Goal: Task Accomplishment & Management: Manage account settings

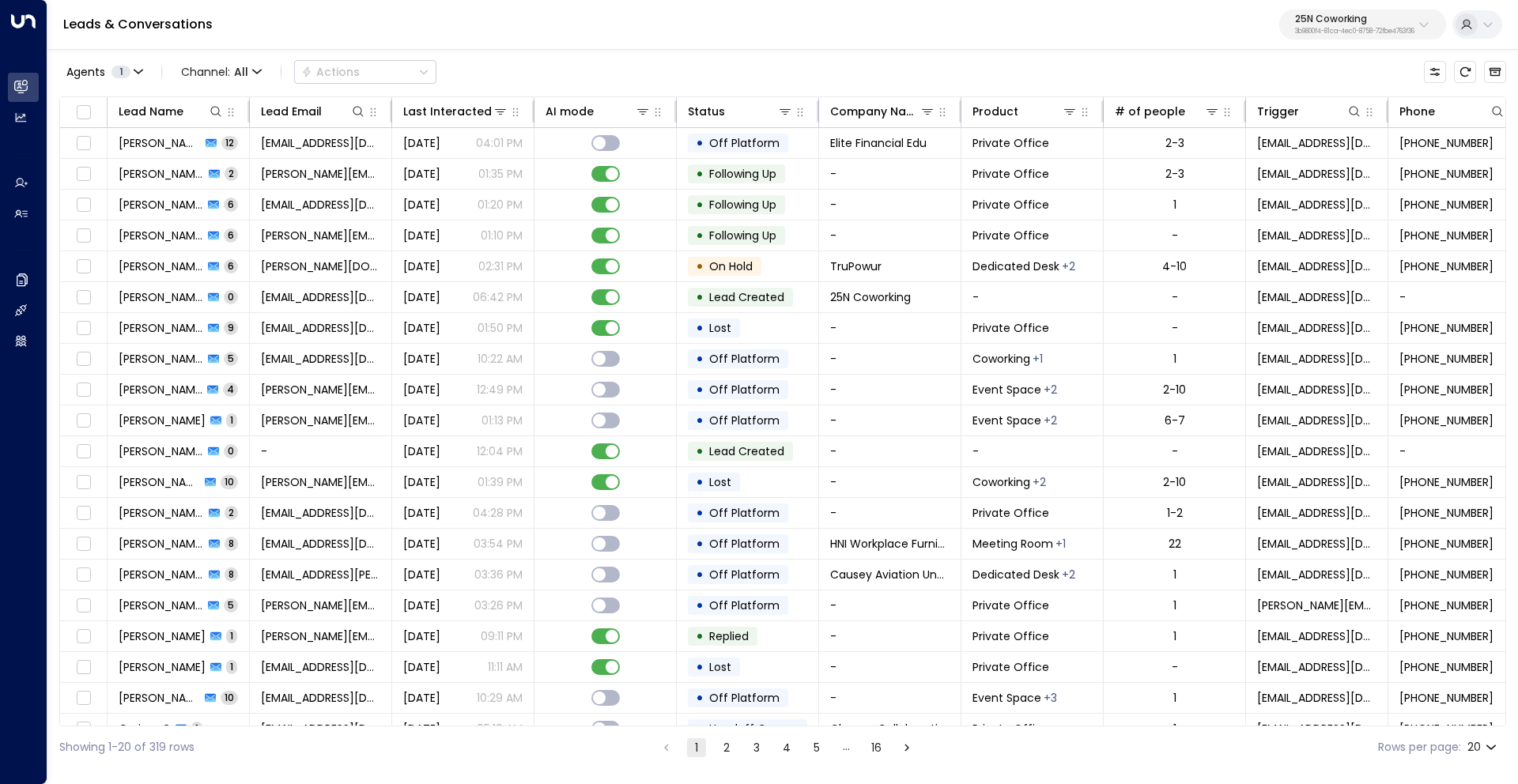
click at [1354, 24] on p "25N Coworking" at bounding box center [1355, 19] width 119 height 9
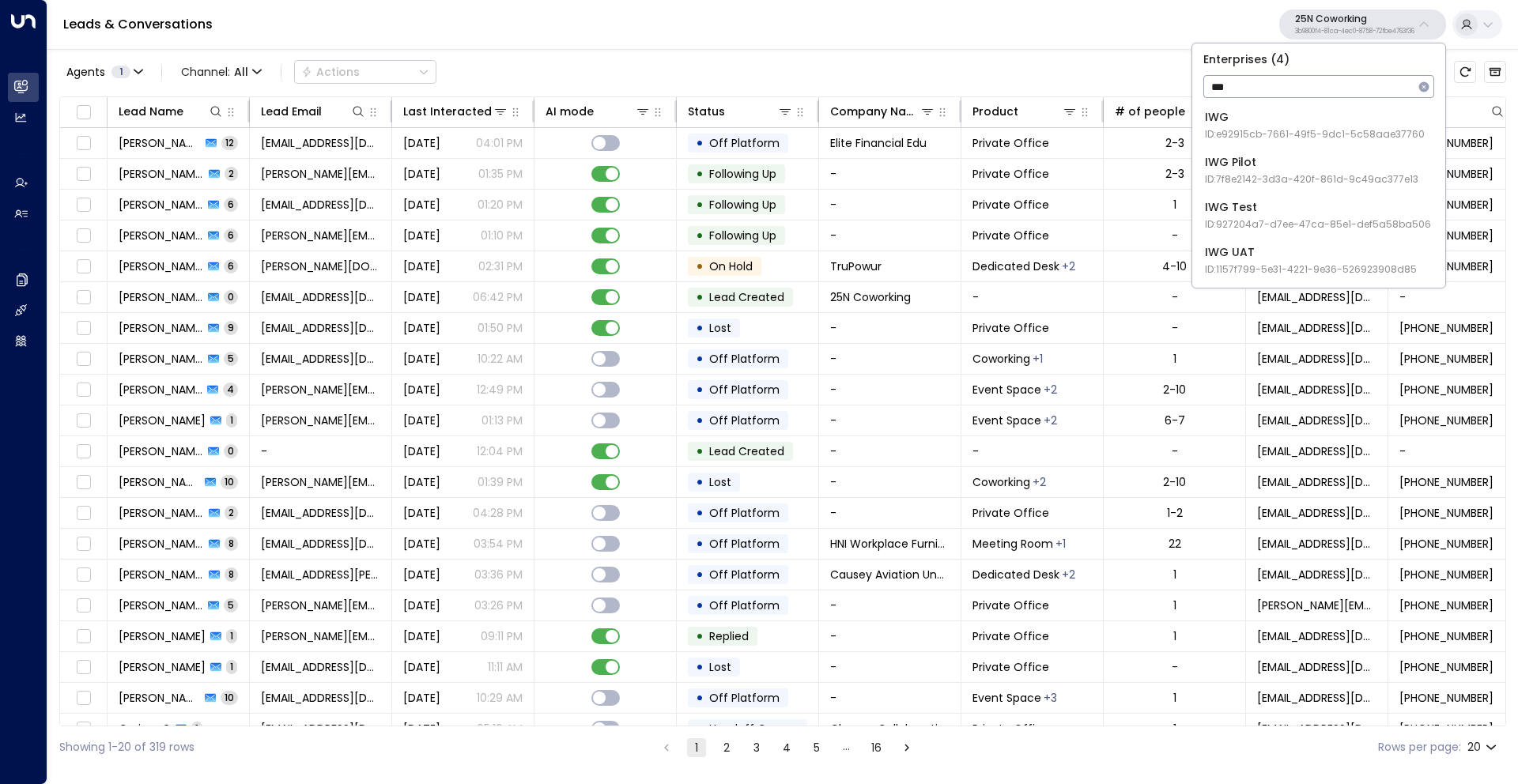
type input "***"
click at [1302, 129] on span "ID: e92915cb-7661-49f5-9dc1-5c58aae37760" at bounding box center [1314, 135] width 219 height 15
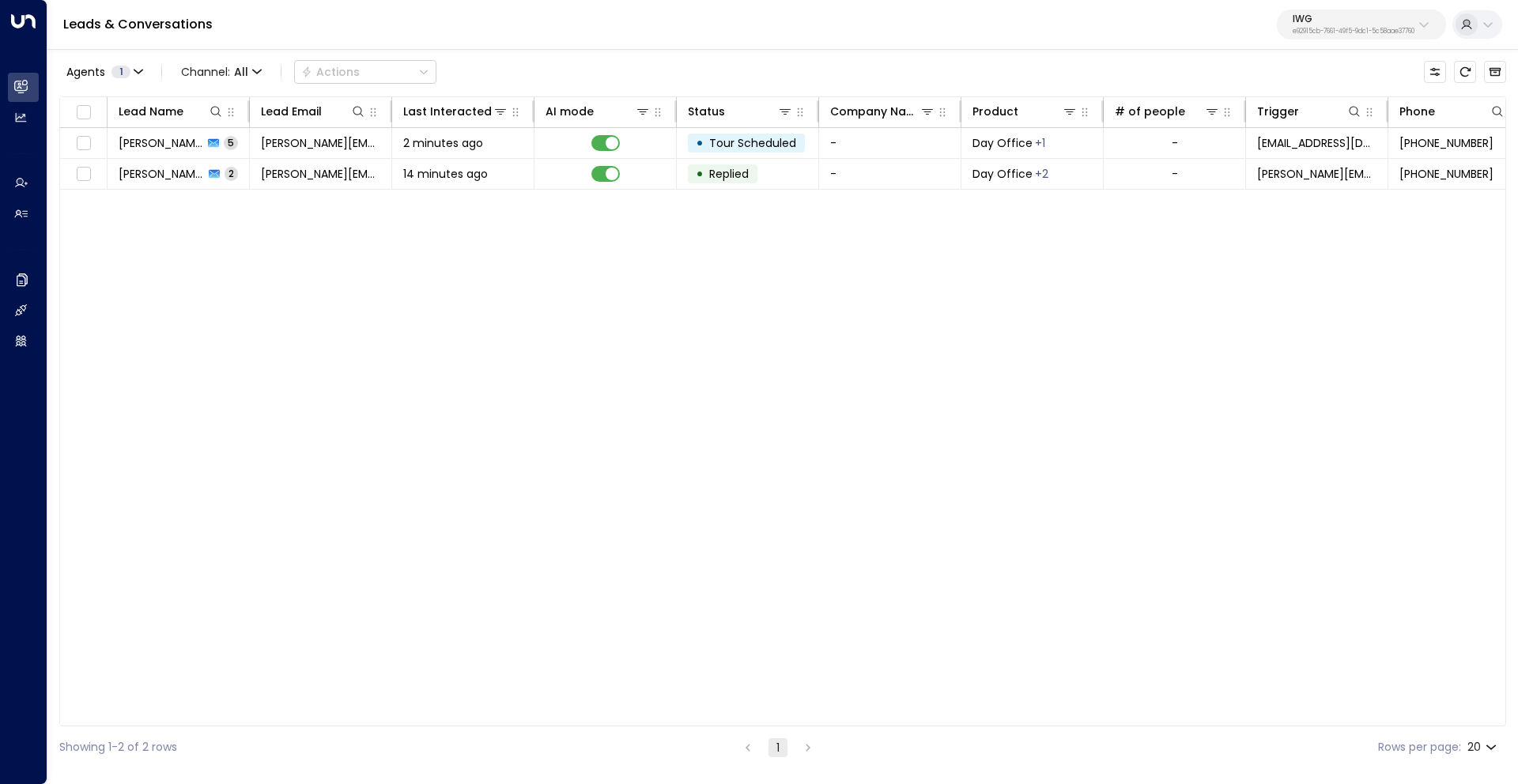
click at [1306, 17] on p "IWG" at bounding box center [1354, 19] width 122 height 9
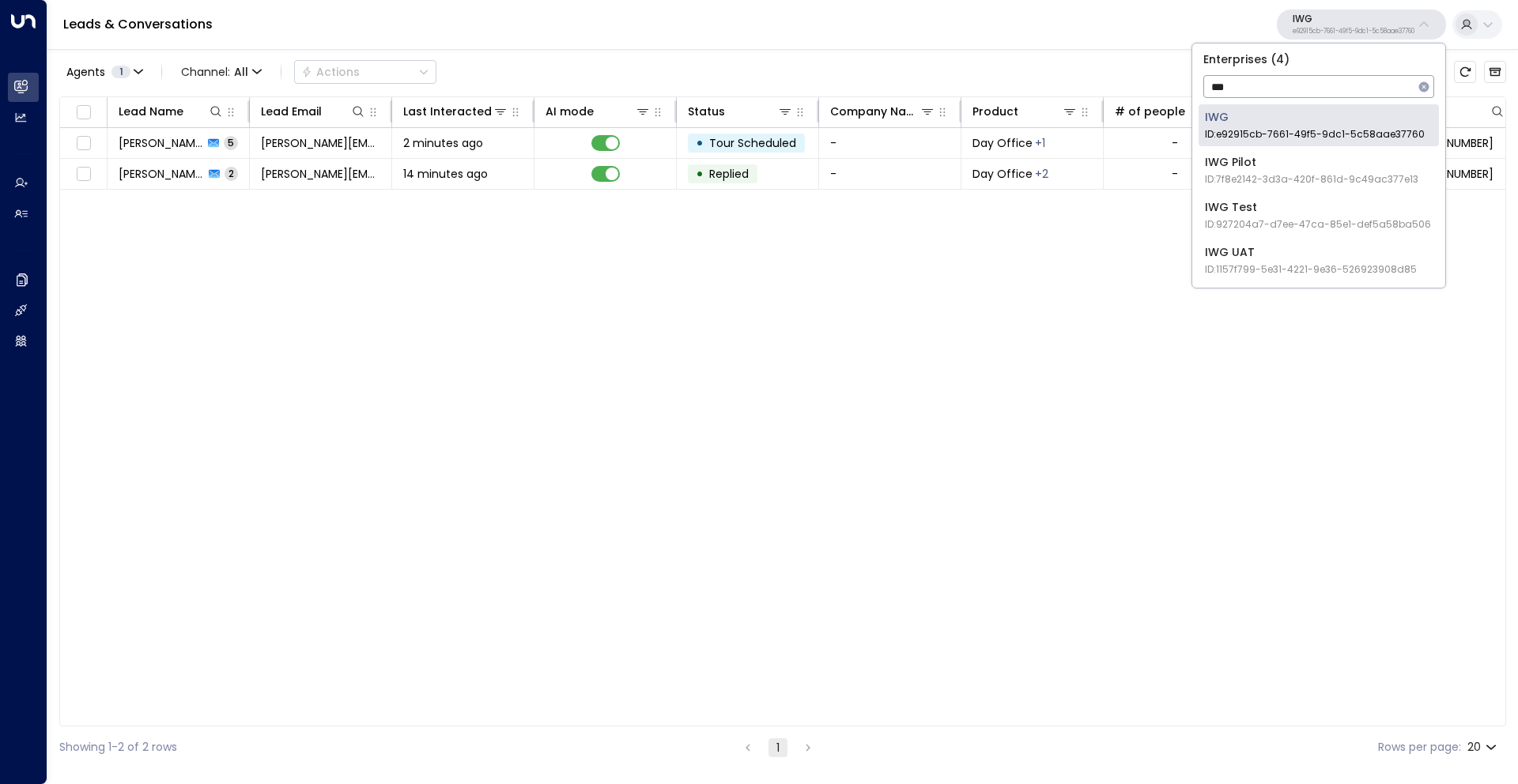
type input "***"
click at [1316, 257] on div "IWG UAT ID: 1157f799-5e31-4221-9e36-526923908d85" at bounding box center [1310, 260] width 212 height 32
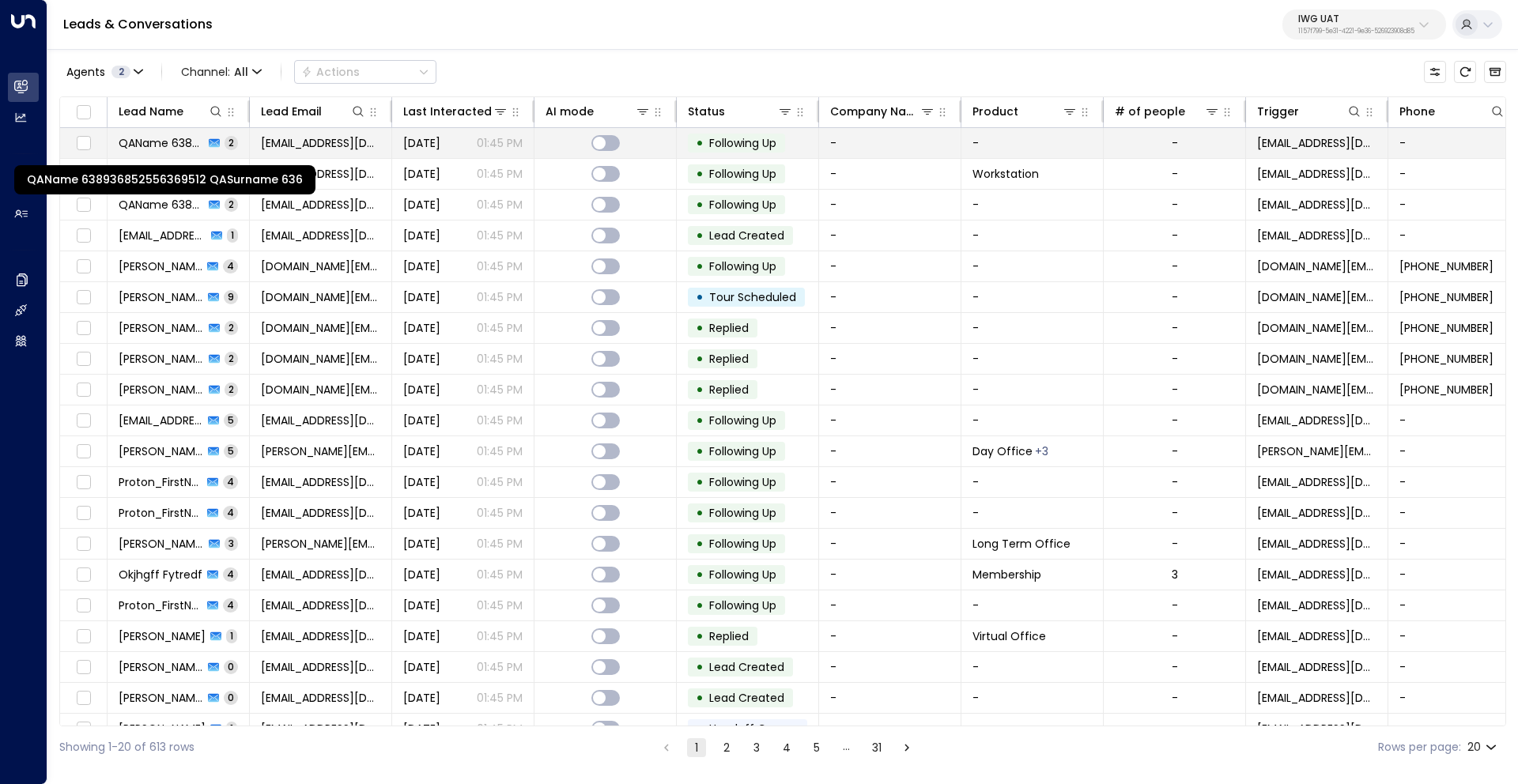
click at [171, 145] on span "QAName 638936852556369512 QASurname 636" at bounding box center [161, 142] width 85 height 16
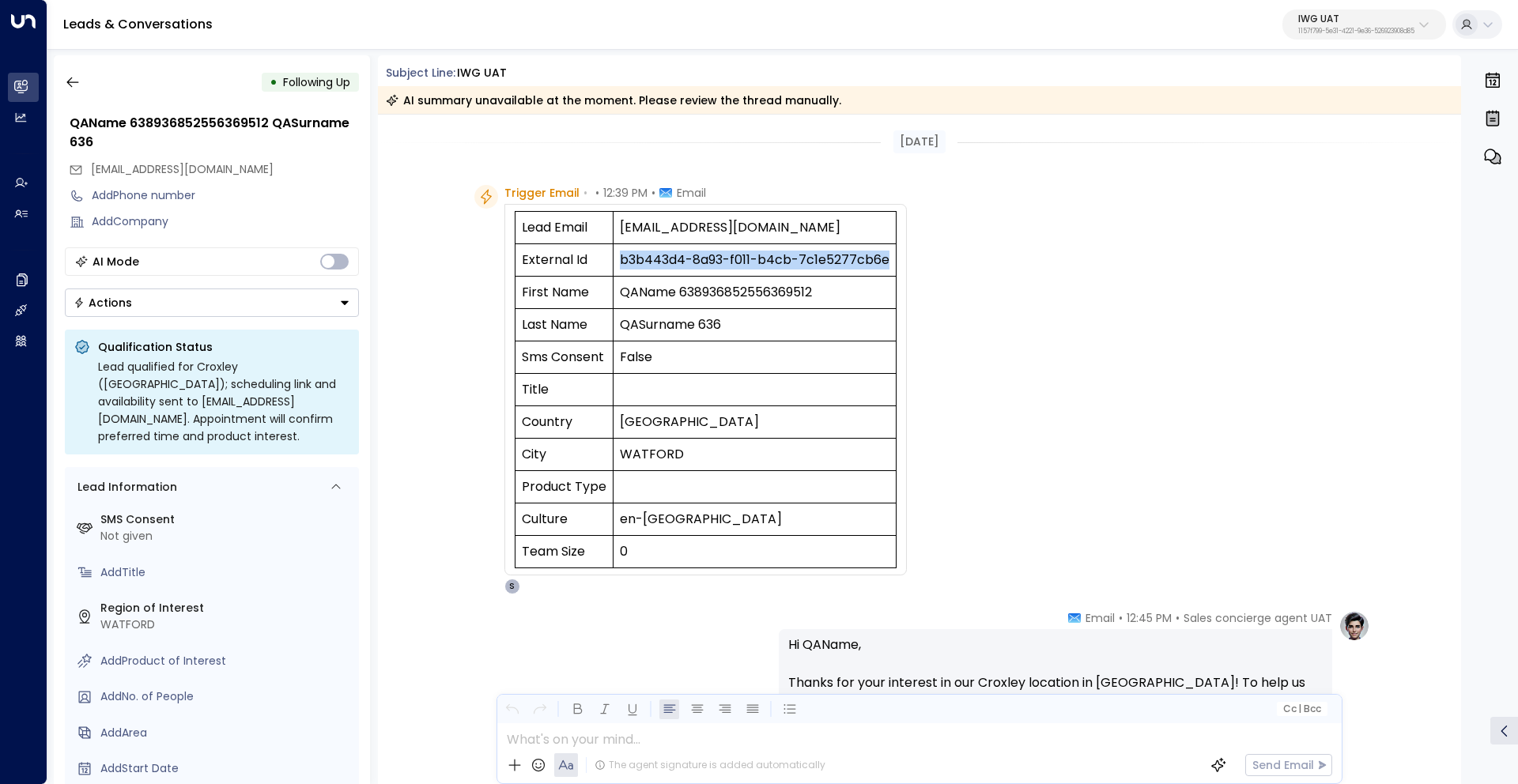
drag, startPoint x: 882, startPoint y: 259, endPoint x: 614, endPoint y: 264, distance: 268.0
click at [614, 264] on td "b3b443d4-8a93-f011-b4cb-7c1e5277cb6e" at bounding box center [754, 260] width 283 height 32
copy td "b3b443d4-8a93-f011-b4cb-7c1e5277cb6e"
click at [1018, 302] on div "Trigger Email • • 12:39 PM • Email Lead Email uzytepwm@guerrillamailblock.com E…" at bounding box center [923, 390] width 896 height 409
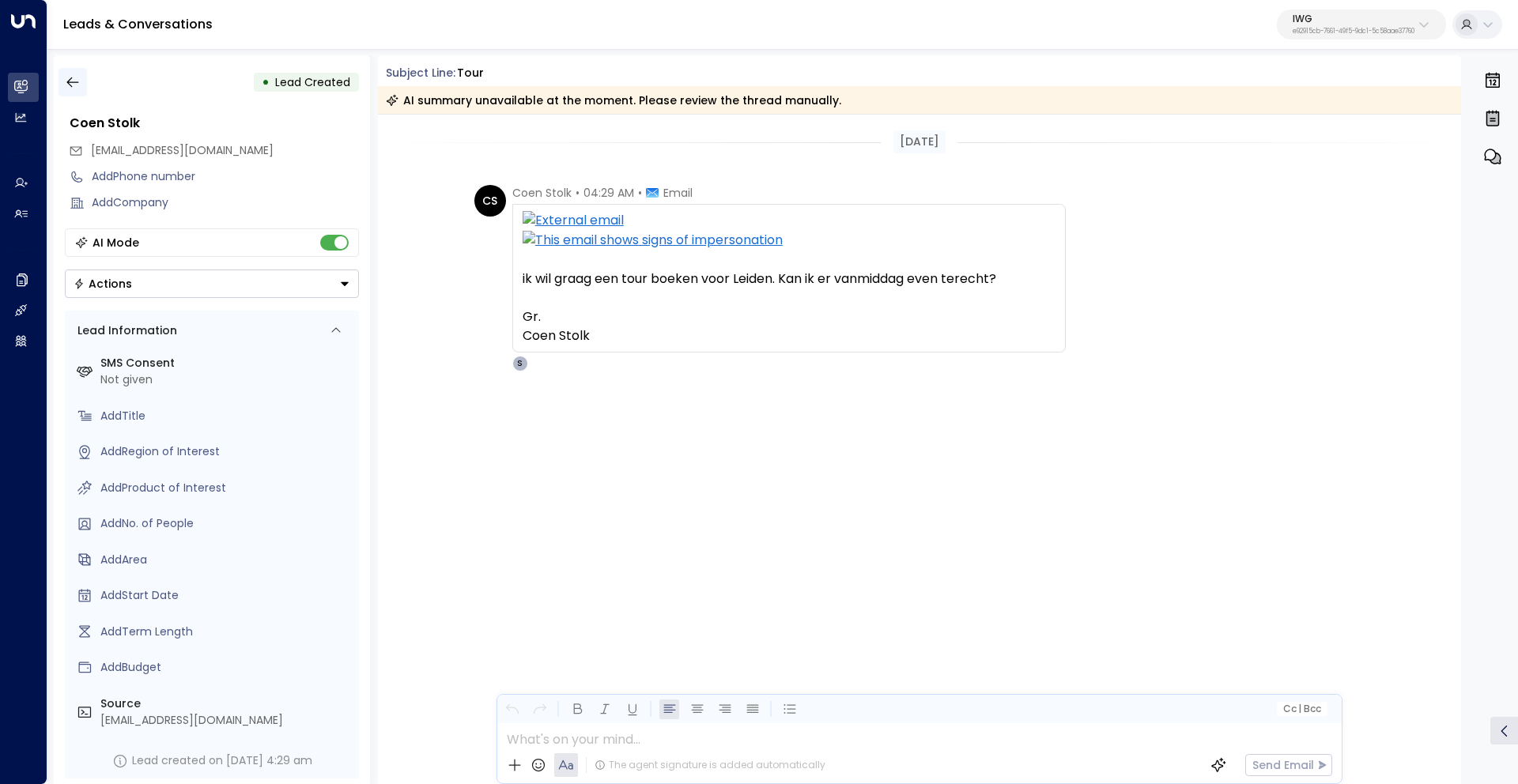
click at [73, 90] on button "button" at bounding box center [73, 82] width 28 height 28
click at [73, 88] on icon "button" at bounding box center [73, 82] width 16 height 16
click at [66, 76] on icon "button" at bounding box center [73, 82] width 16 height 16
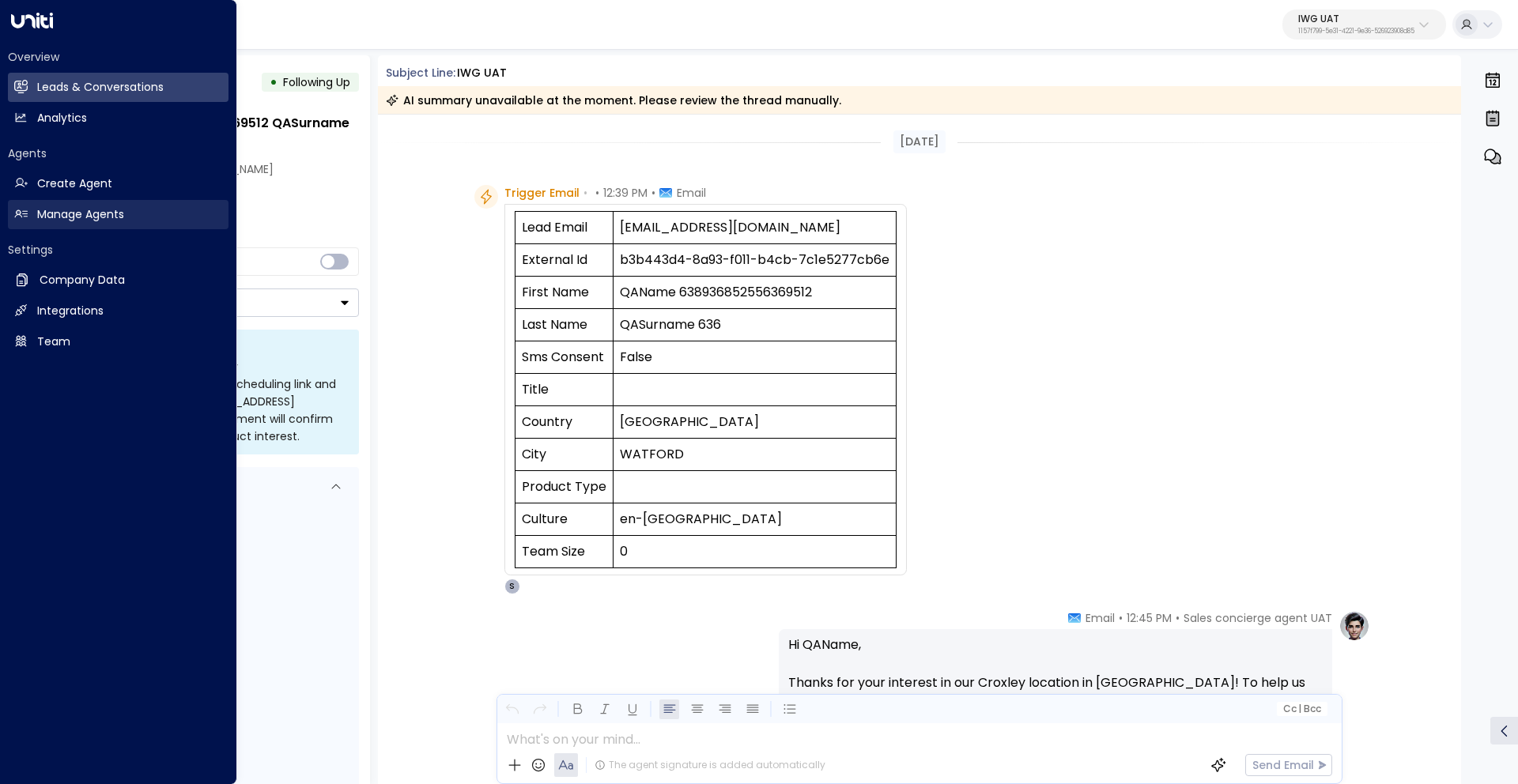
click at [95, 213] on h2 "Manage Agents" at bounding box center [80, 215] width 87 height 17
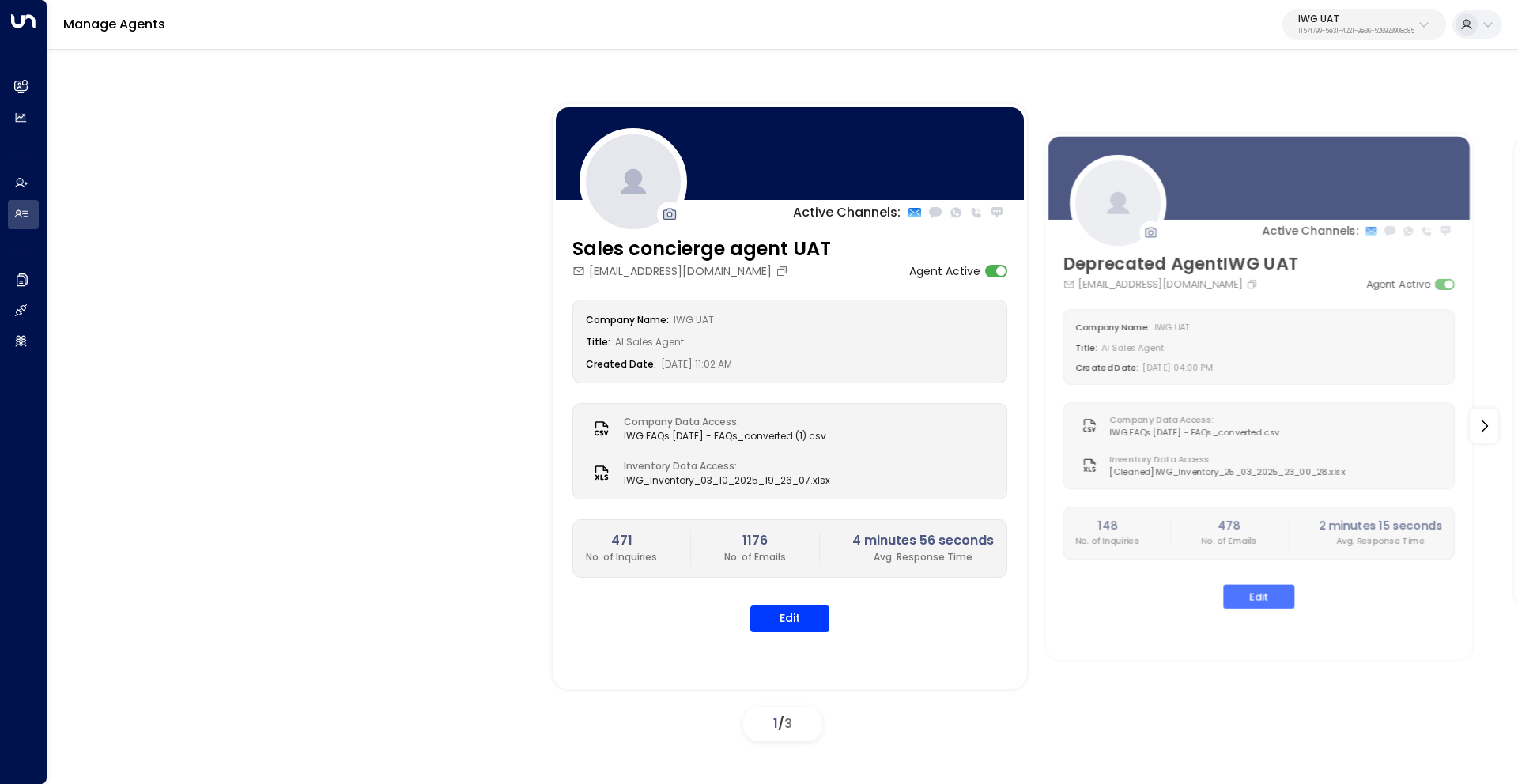
click at [1322, 22] on p "IWG UAT" at bounding box center [1356, 19] width 117 height 9
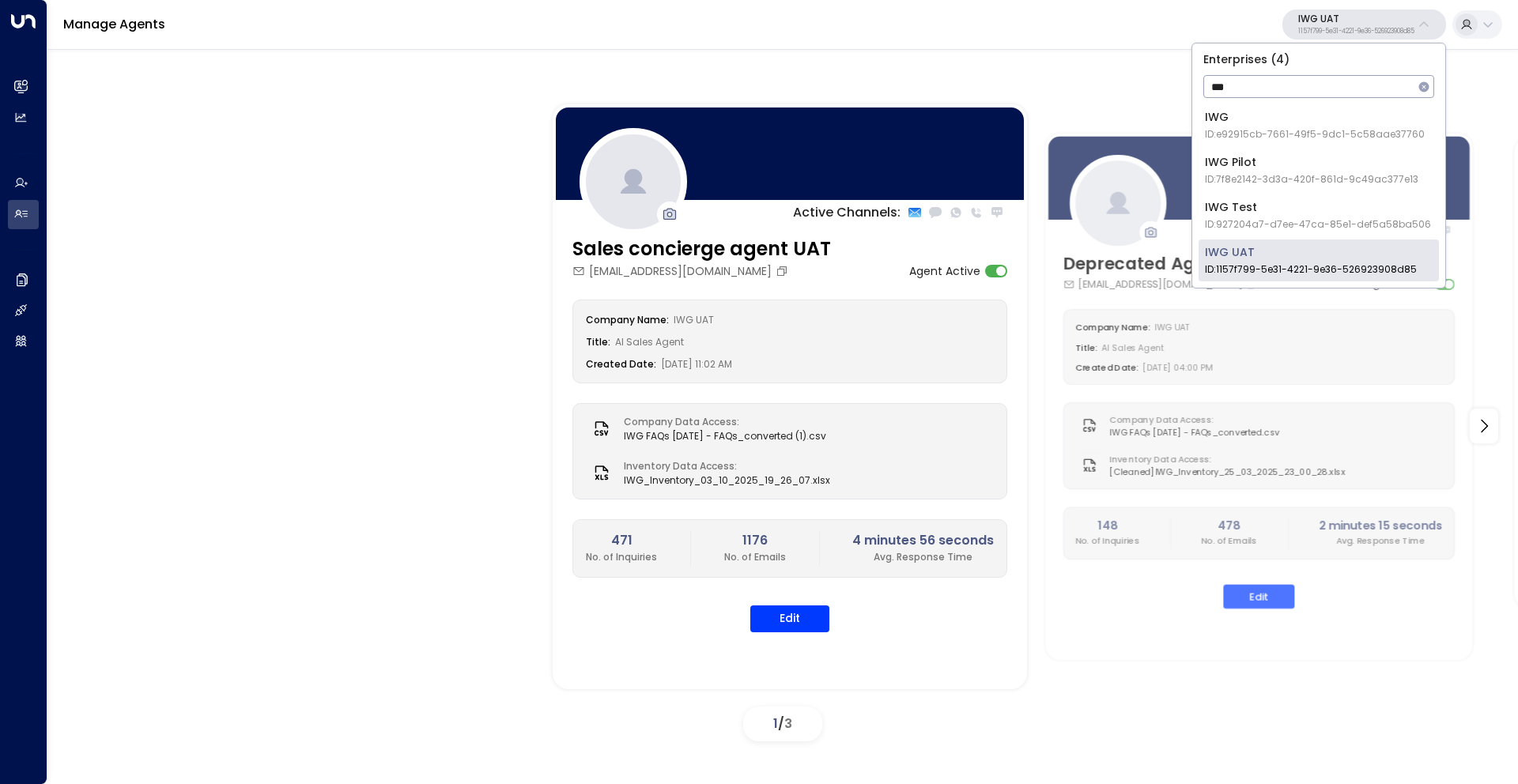
type input "***"
click at [1262, 129] on span "ID: e92915cb-7661-49f5-9dc1-5c58aae37760" at bounding box center [1314, 135] width 219 height 15
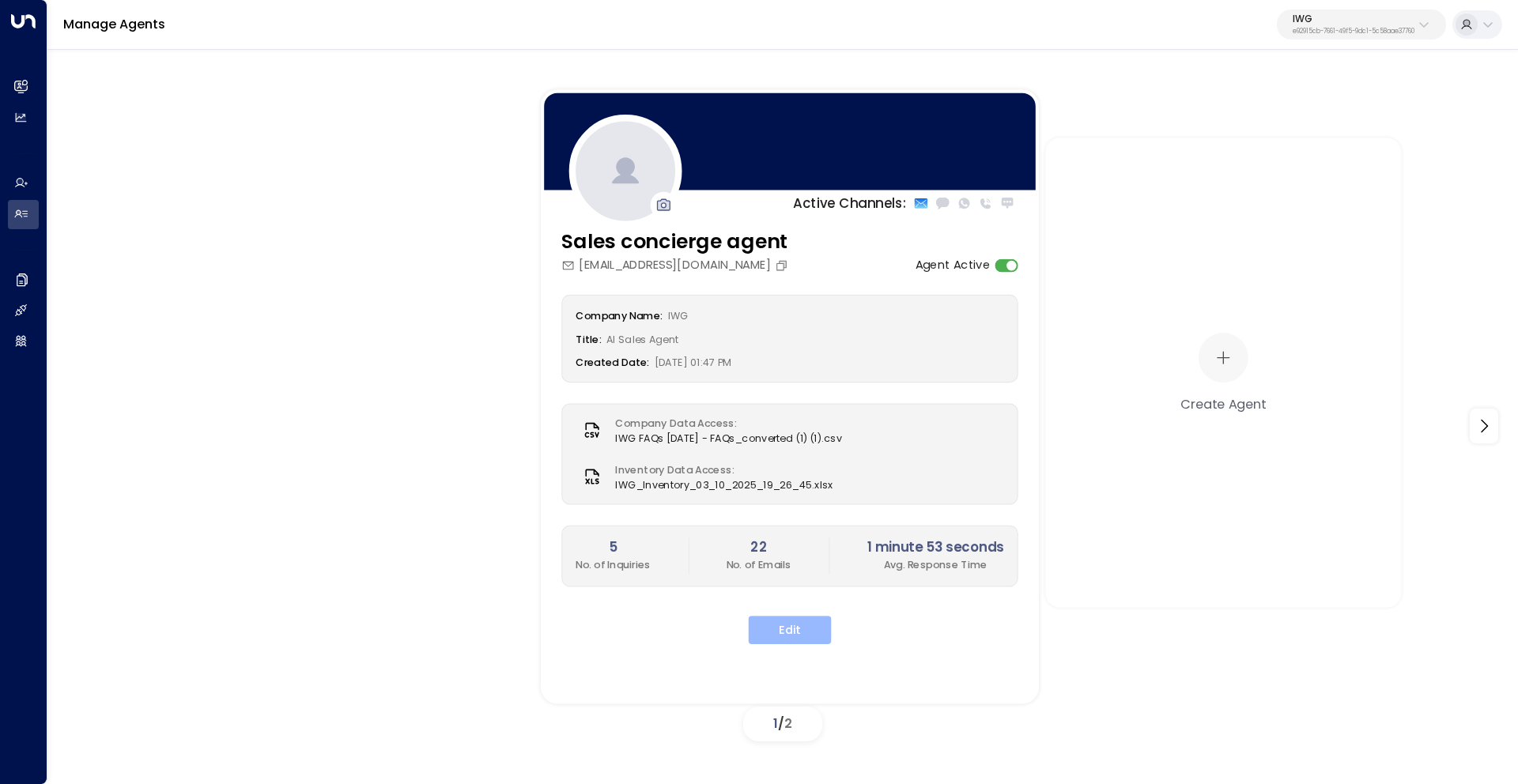
click at [813, 627] on button "Edit" at bounding box center [790, 630] width 83 height 28
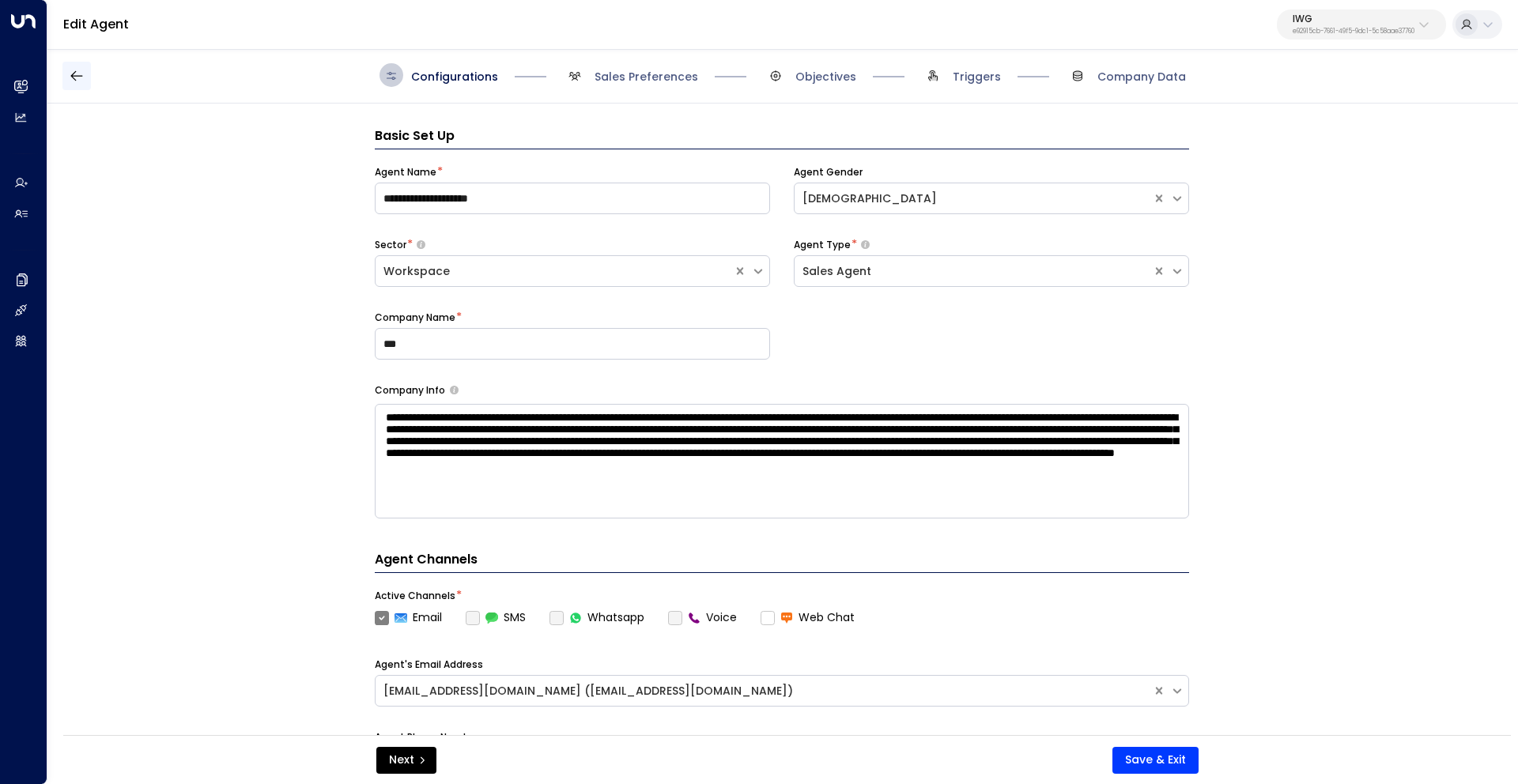
scroll to position [2, 0]
click at [81, 74] on icon "button" at bounding box center [76, 75] width 12 height 10
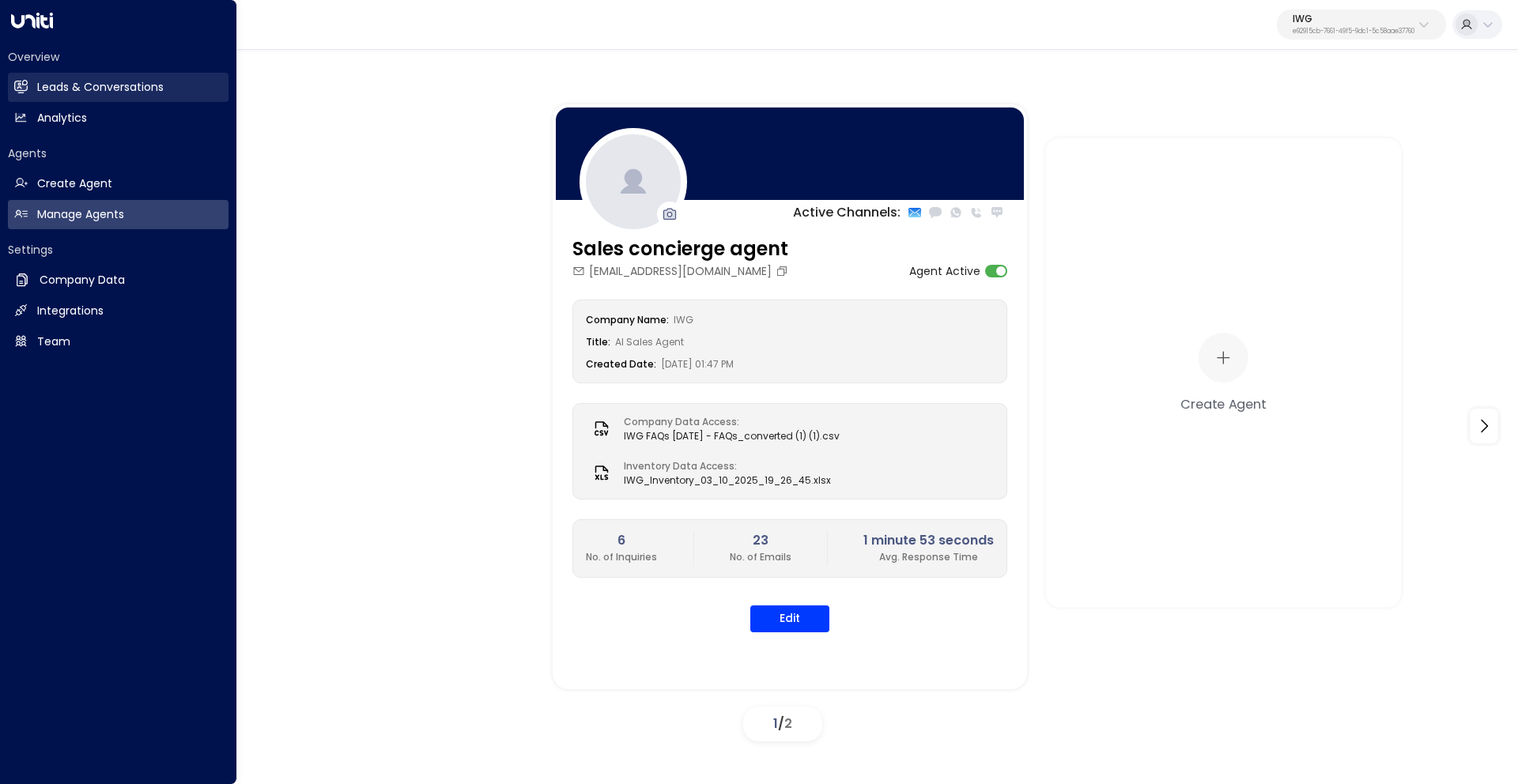
click at [56, 87] on h2 "Leads & Conversations" at bounding box center [100, 87] width 127 height 17
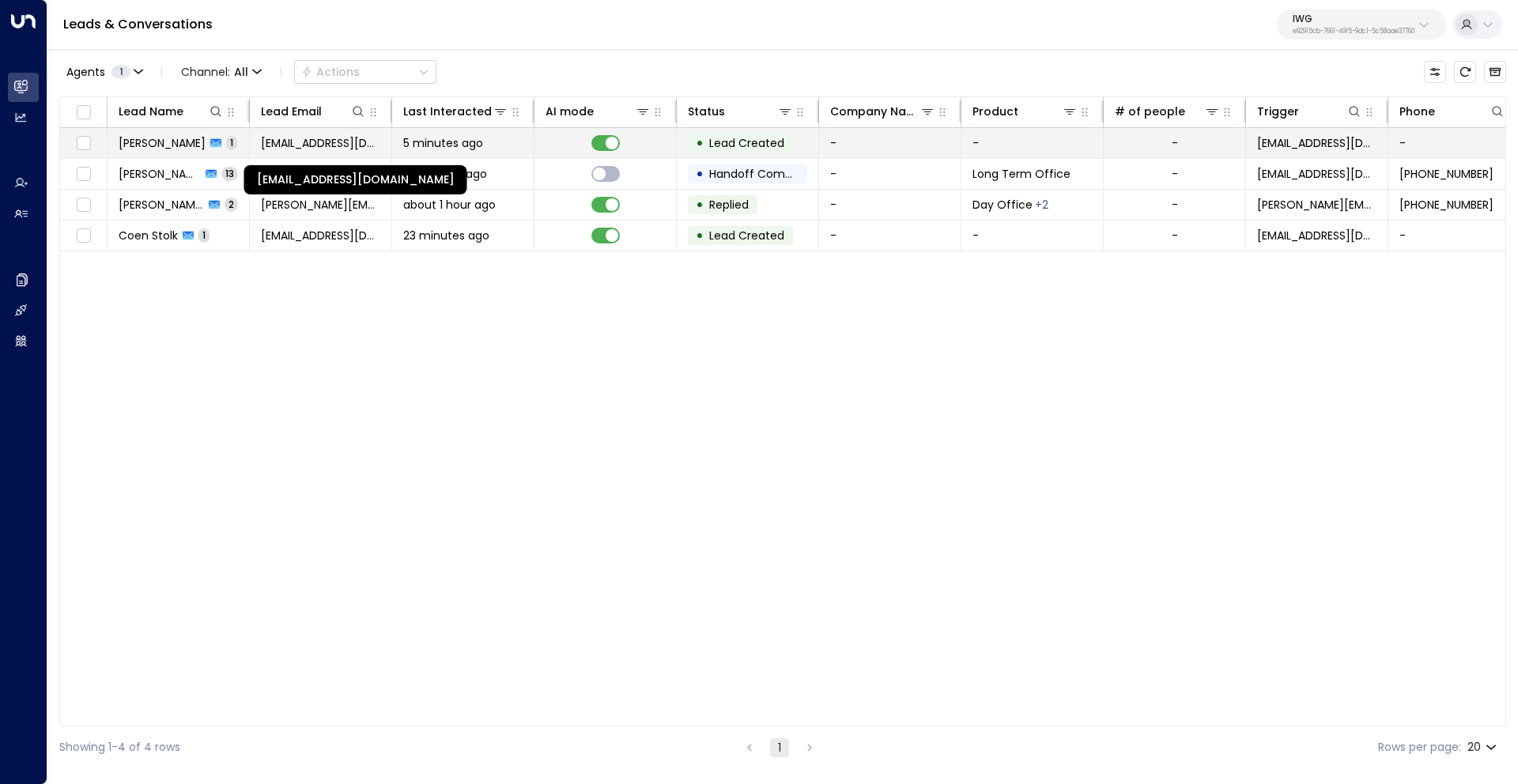
click at [310, 140] on span "[EMAIL_ADDRESS][DOMAIN_NAME]" at bounding box center [320, 142] width 119 height 16
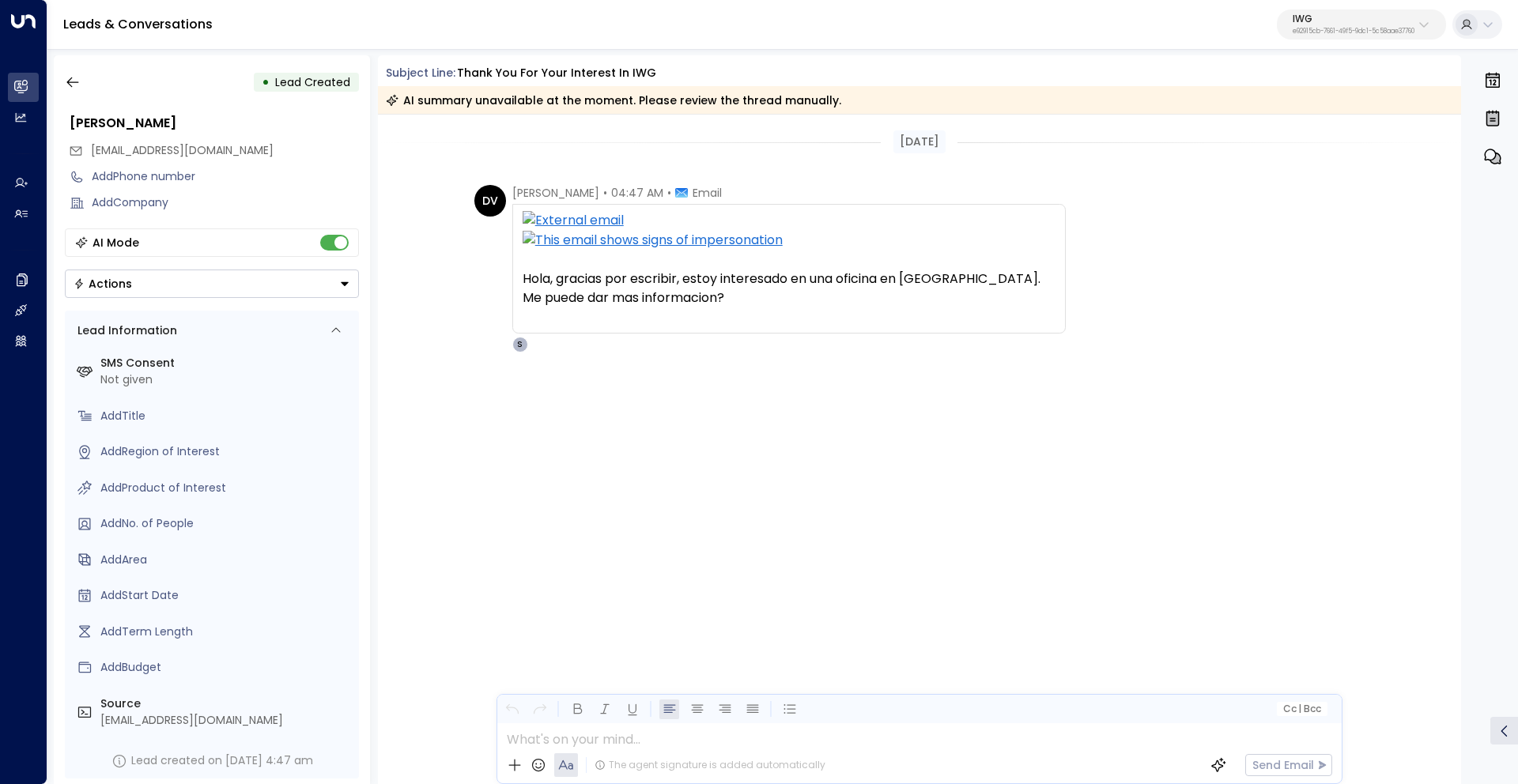
click at [431, 251] on div "DV [PERSON_NAME] • 04:47 AM • Email Hola, gracias por escribir, estoy interesad…" at bounding box center [920, 348] width 1085 height 326
